Goal: Information Seeking & Learning: Learn about a topic

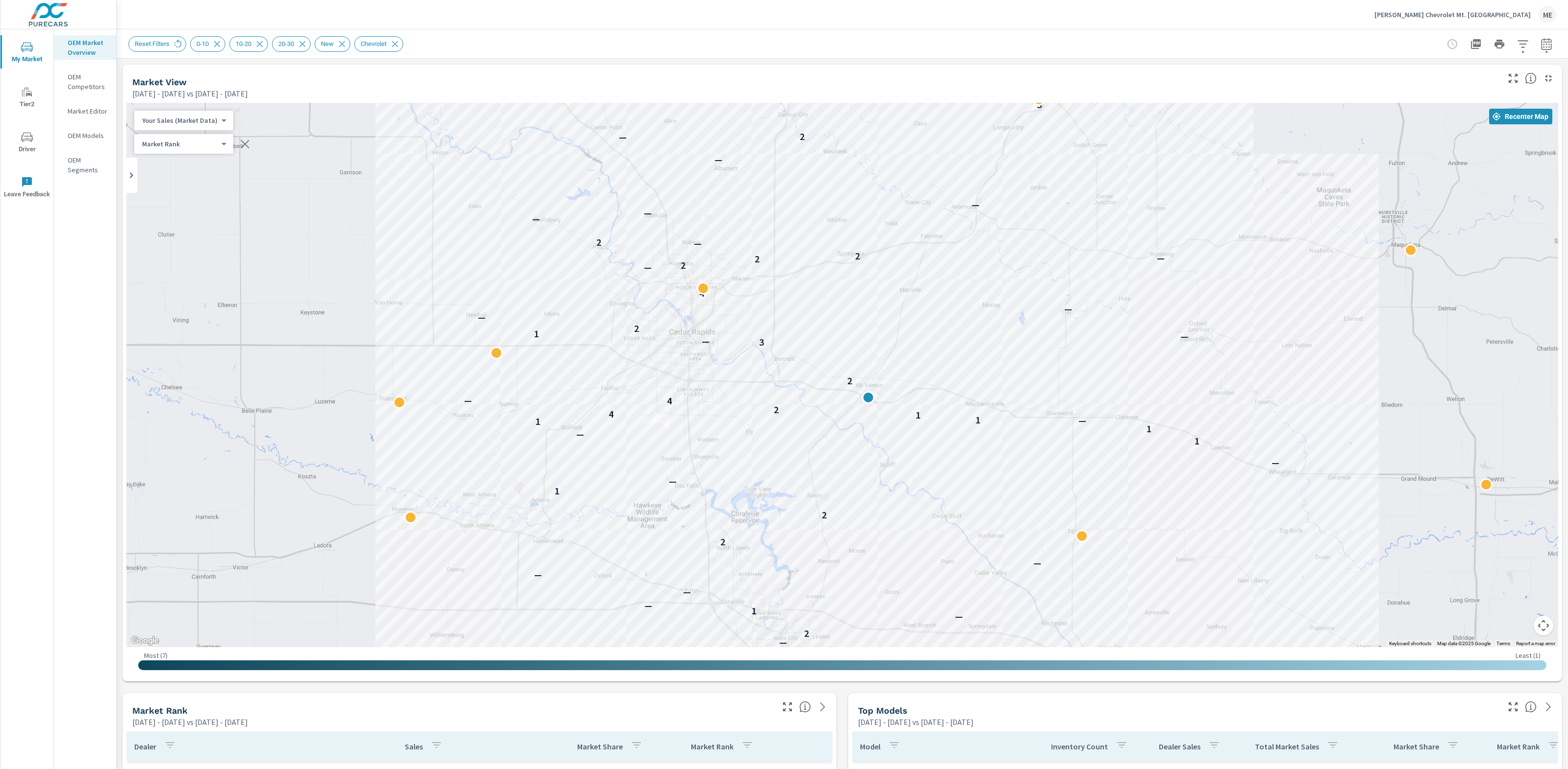
drag, startPoint x: 1257, startPoint y: 542, endPoint x: 1302, endPoint y: 544, distance: 45.0
click at [1302, 544] on div "— — — — — 4 — — 2 — 1 — — — — 2 2 1 — — 1 — 1 1 — 1 1 4 2 4 — 2 3 — — 1 2 — — 4…" at bounding box center [1509, 728] width 1254 height 705
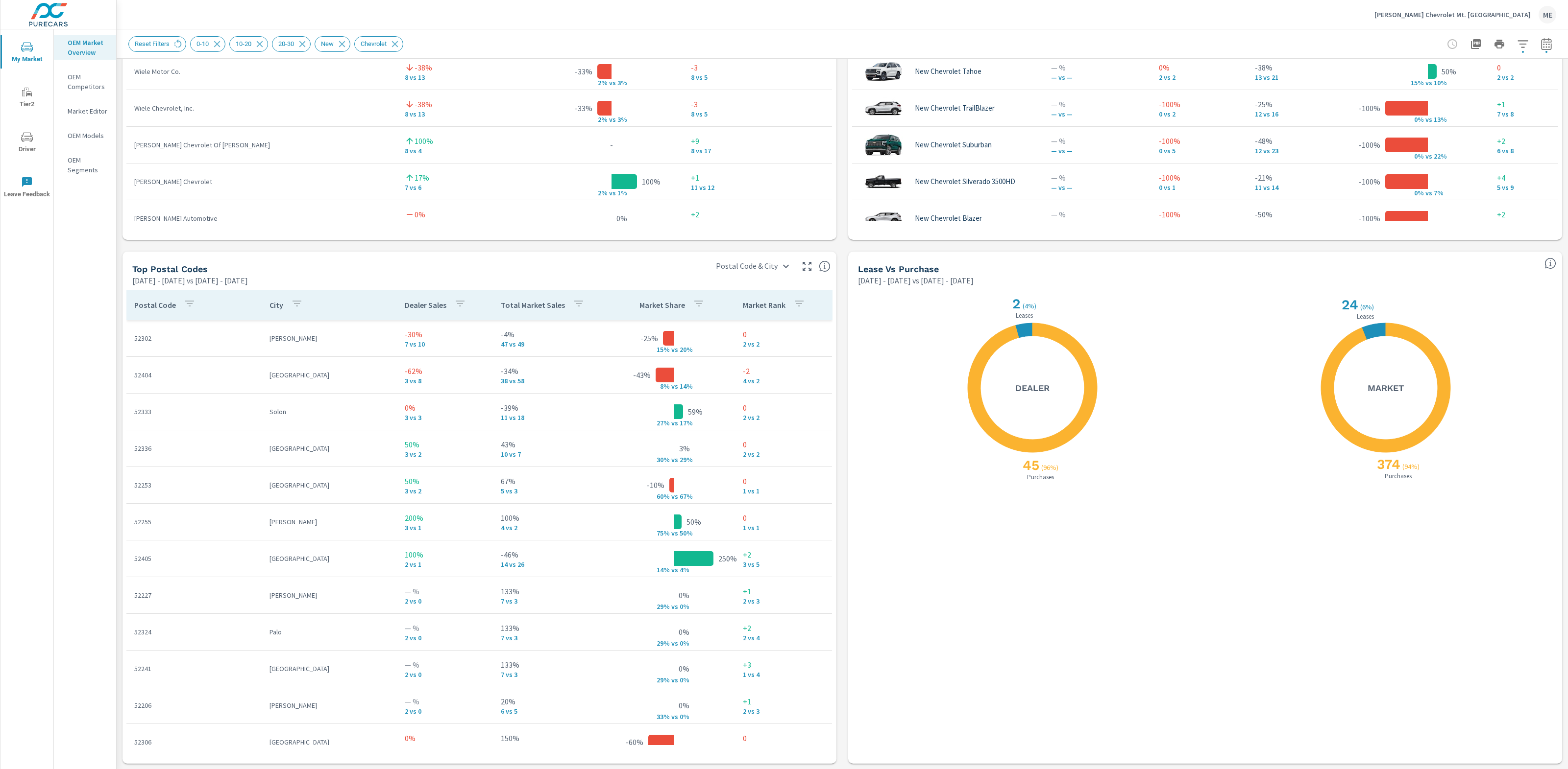
click at [578, 298] on icon "button" at bounding box center [578, 303] width 11 height 11
click at [602, 433] on div "CURR PREV DIFF" at bounding box center [575, 429] width 128 height 23
click at [607, 424] on p "DIFF" at bounding box center [613, 424] width 12 height 10
click at [545, 305] on div at bounding box center [784, 384] width 1568 height 769
click at [536, 305] on p "Total Market Sales" at bounding box center [532, 304] width 64 height 10
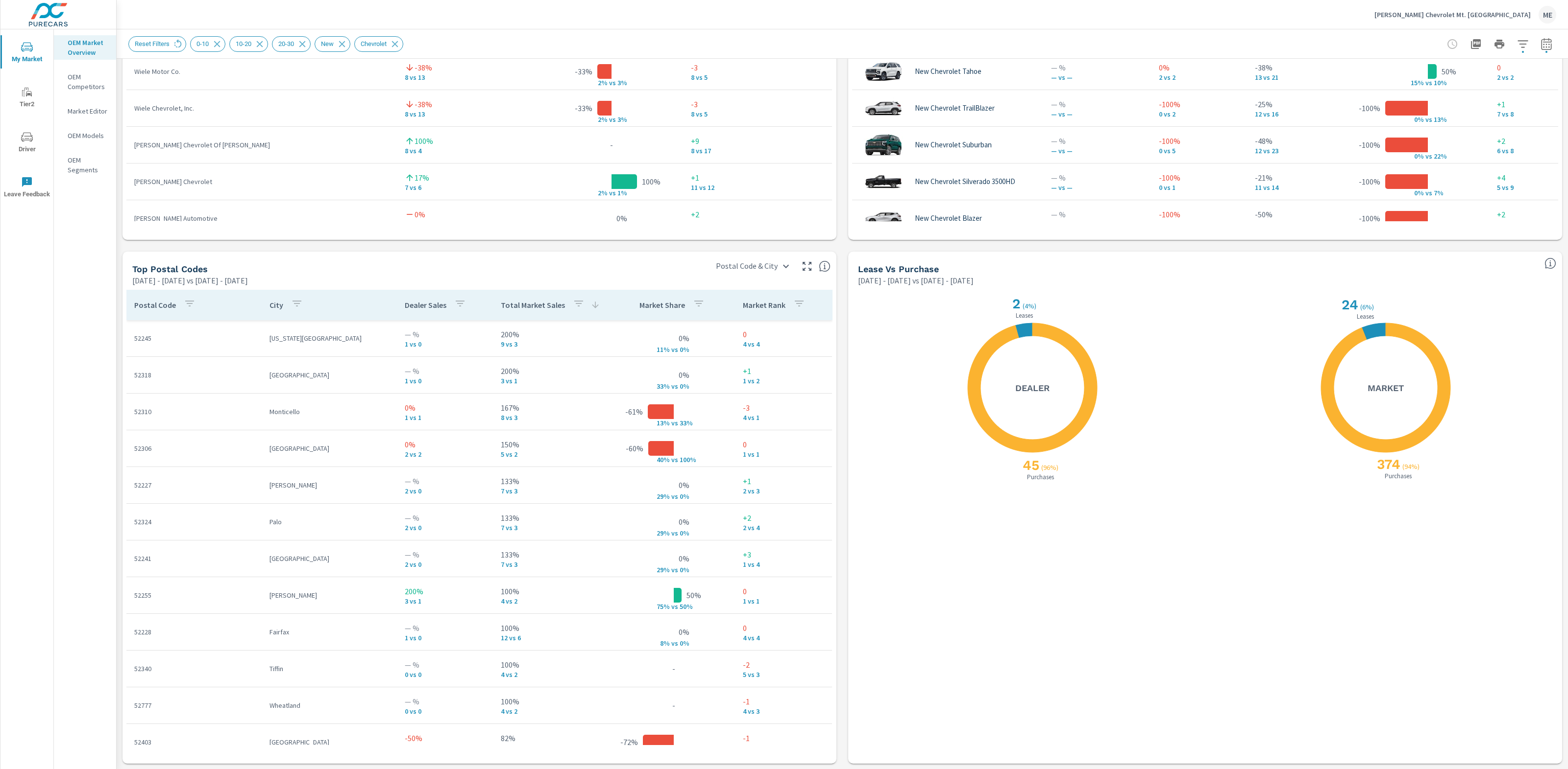
click at [536, 305] on p "Total Market Sales" at bounding box center [532, 304] width 64 height 10
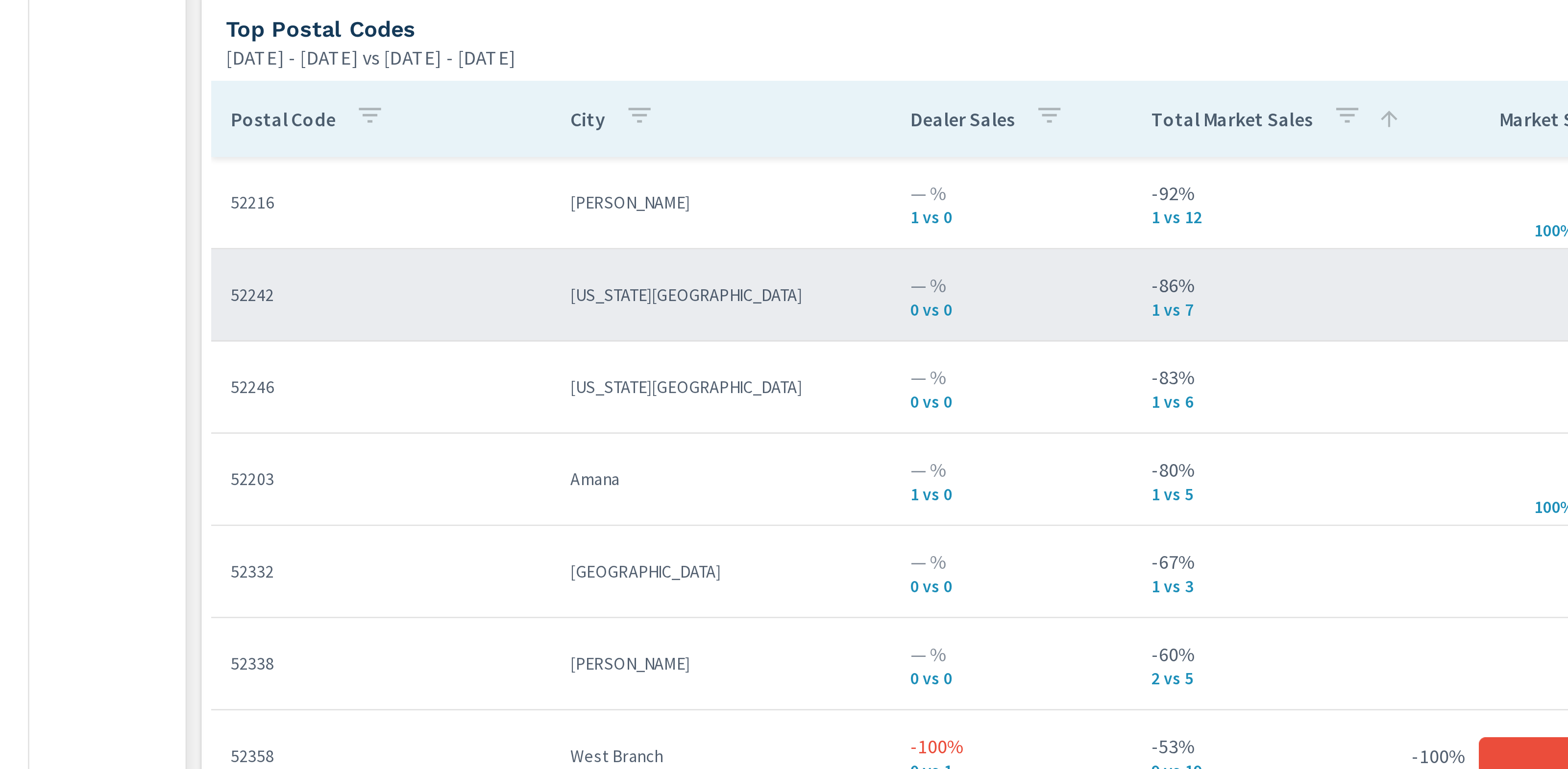
scroll to position [8, 0]
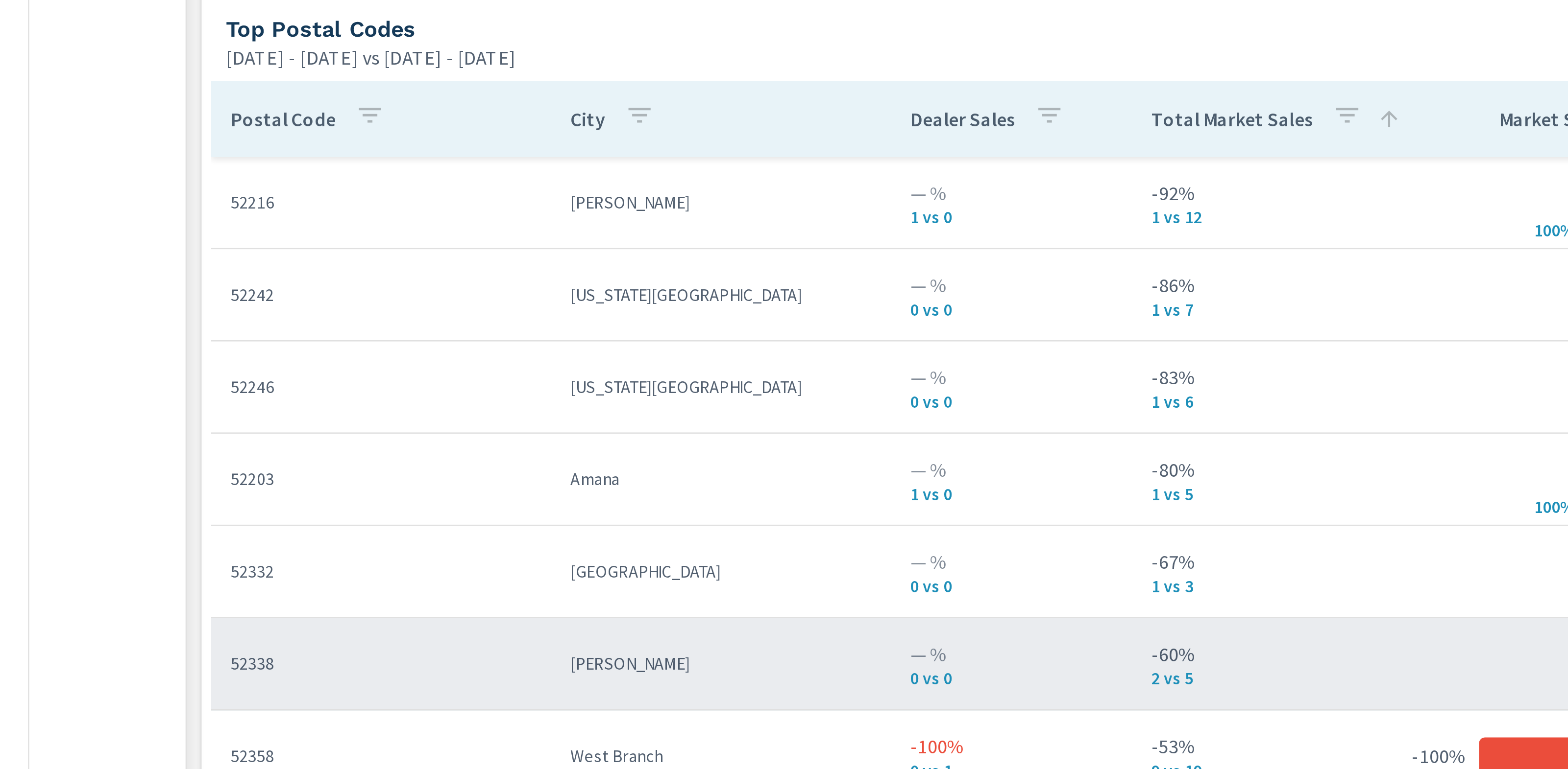
scroll to position [177, 0]
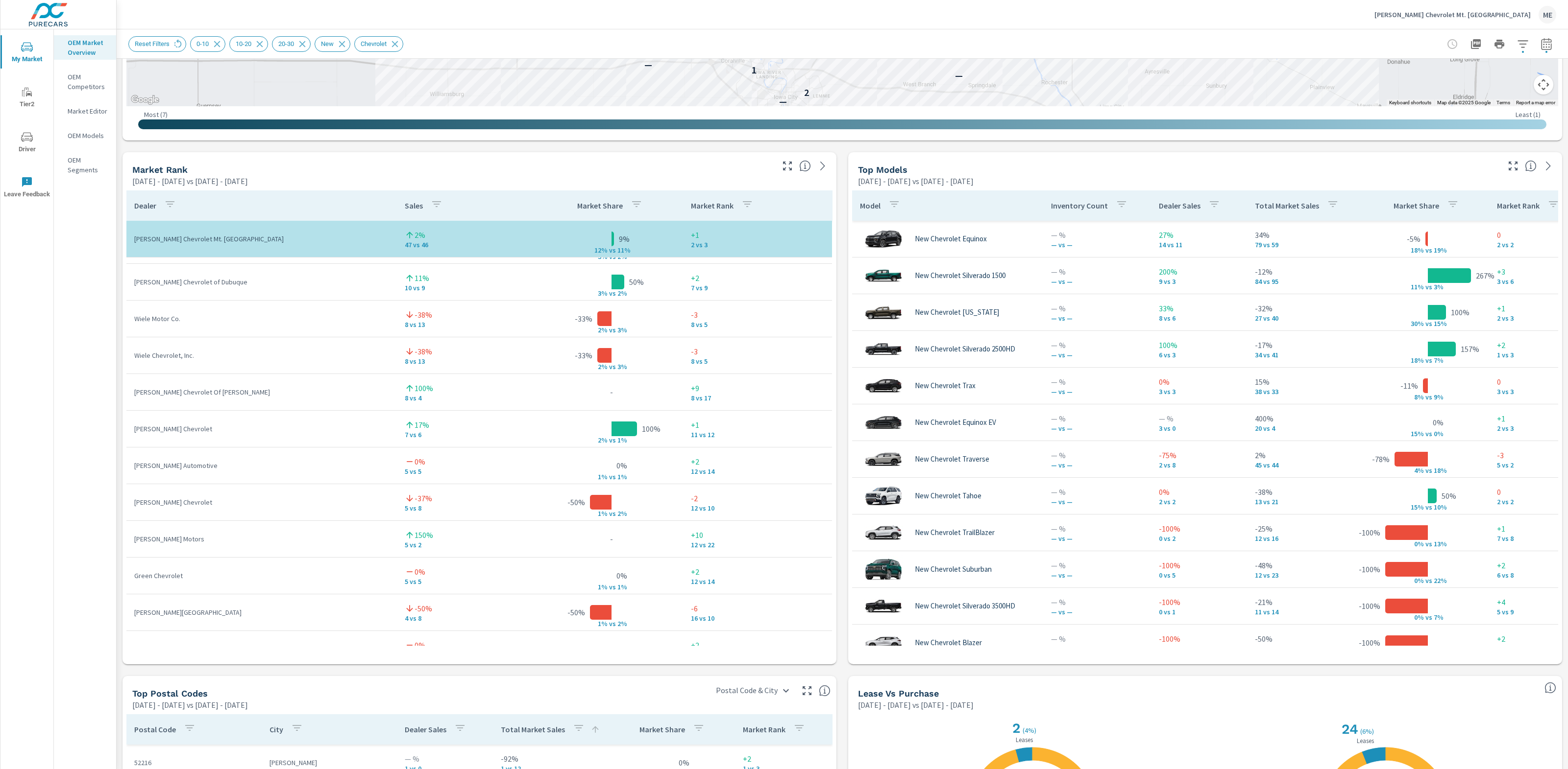
scroll to position [532, 0]
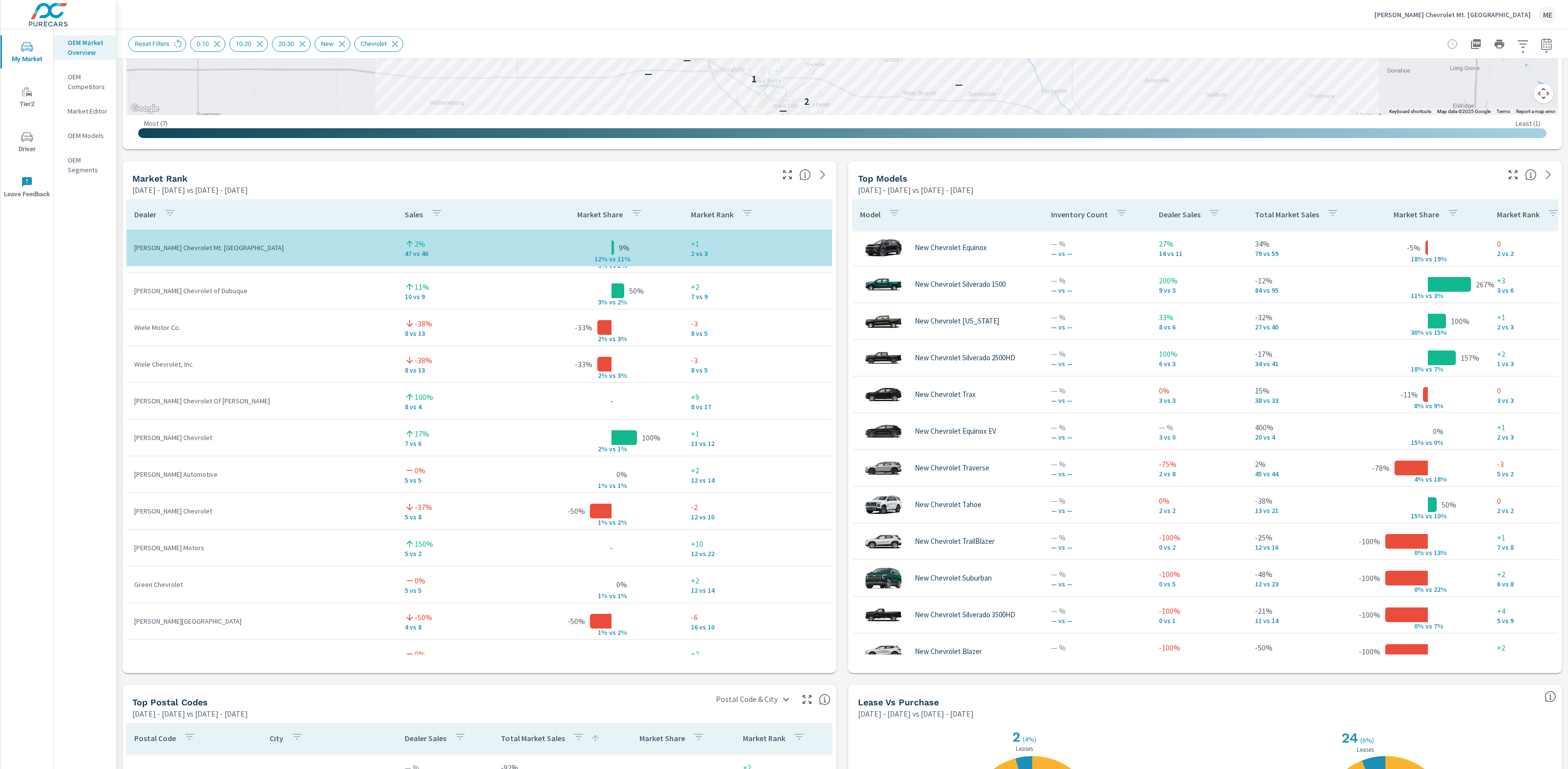
click at [841, 504] on div "Market View [DATE] - [DATE] vs [DATE] - [DATE] ← Move left → Move right ↑ Move …" at bounding box center [842, 364] width 1451 height 1676
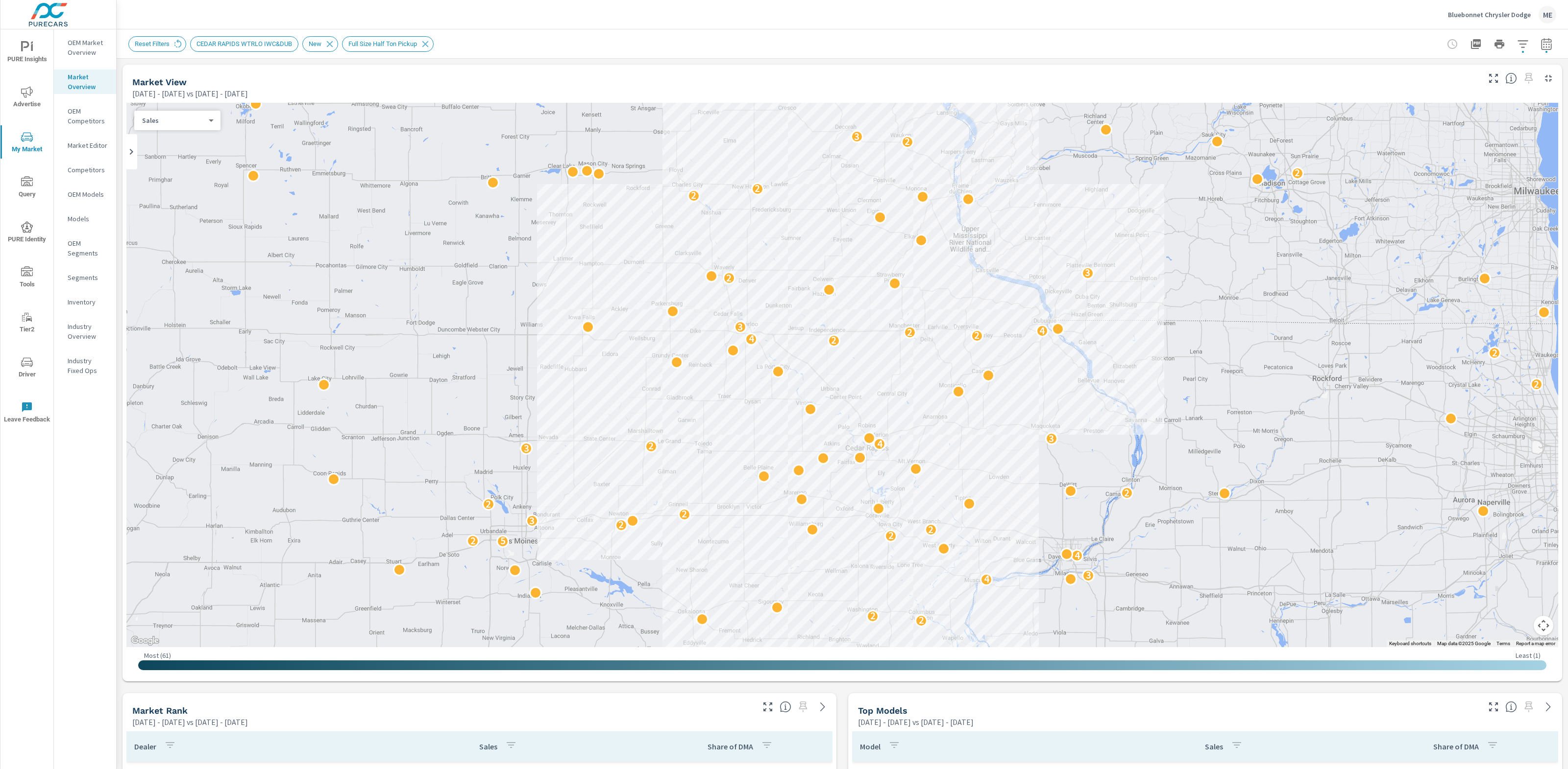
scroll to position [121, 0]
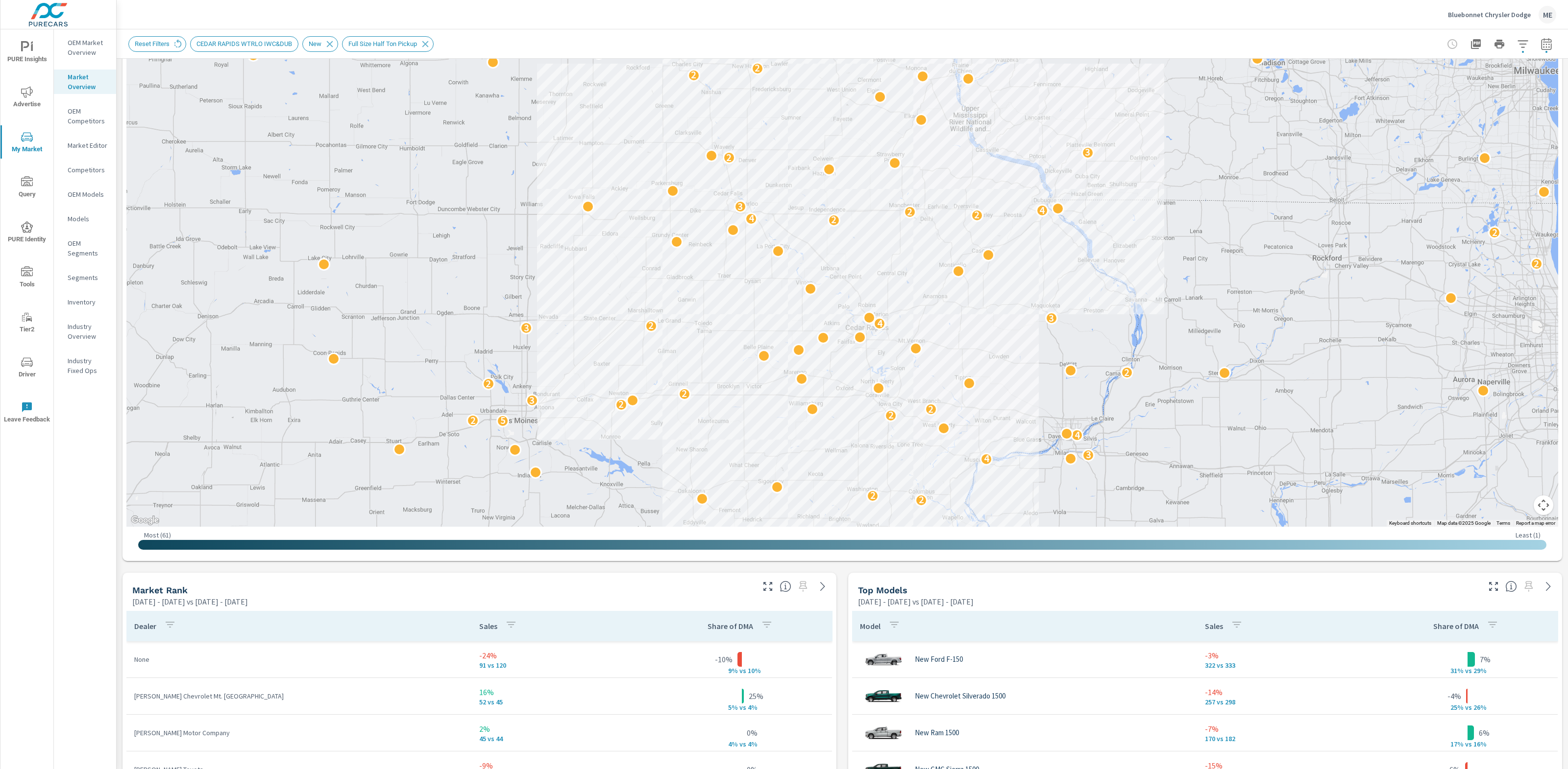
click at [922, 30] on div "Reset Filters CEDAR RAPIDS WTRLO IWC&DUB New Full Size Half Ton Pickup" at bounding box center [842, 43] width 1428 height 29
click at [1491, 584] on icon "button" at bounding box center [1493, 586] width 9 height 9
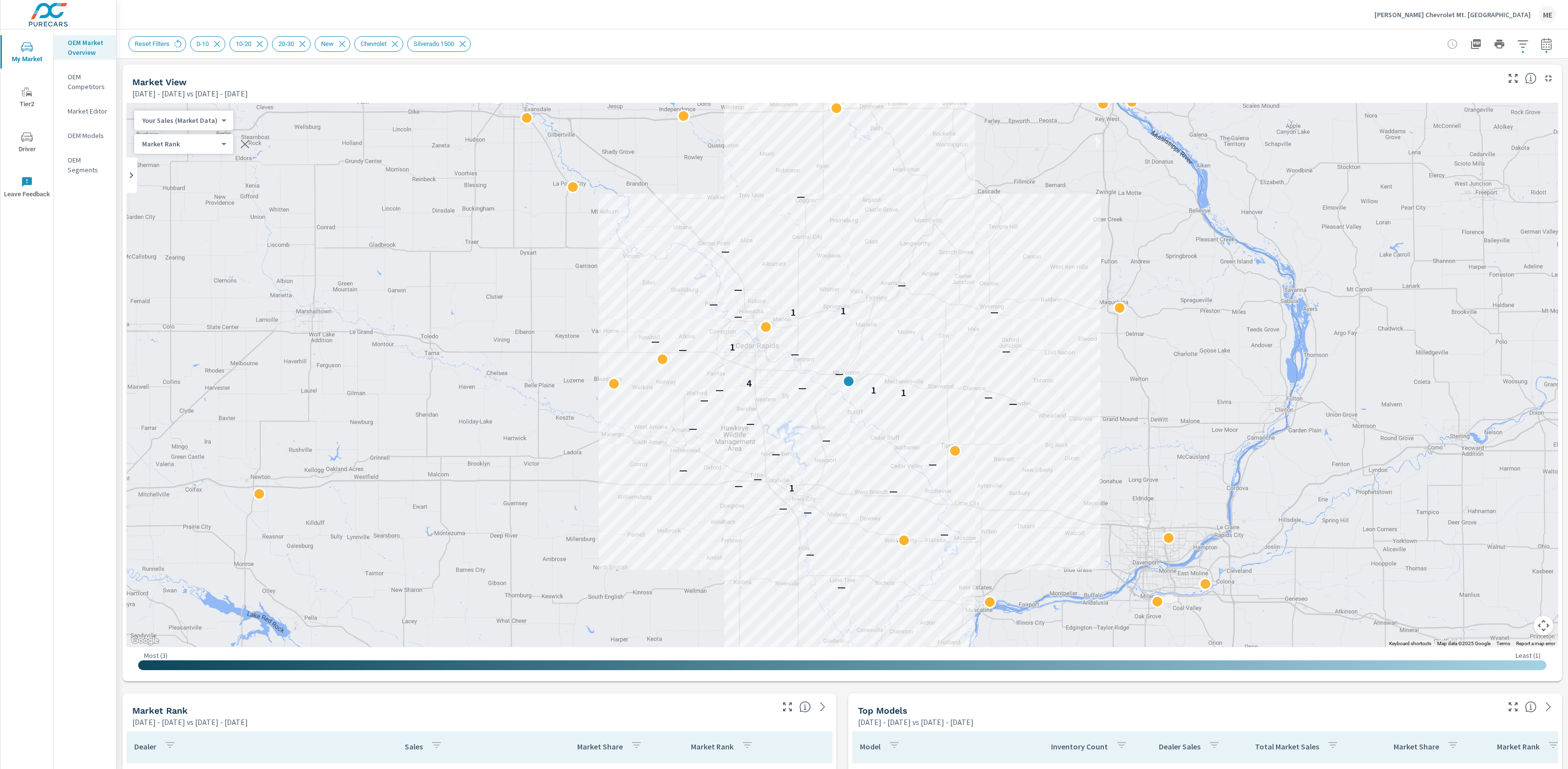
scroll to position [116, 0]
